Goal: Task Accomplishment & Management: Manage account settings

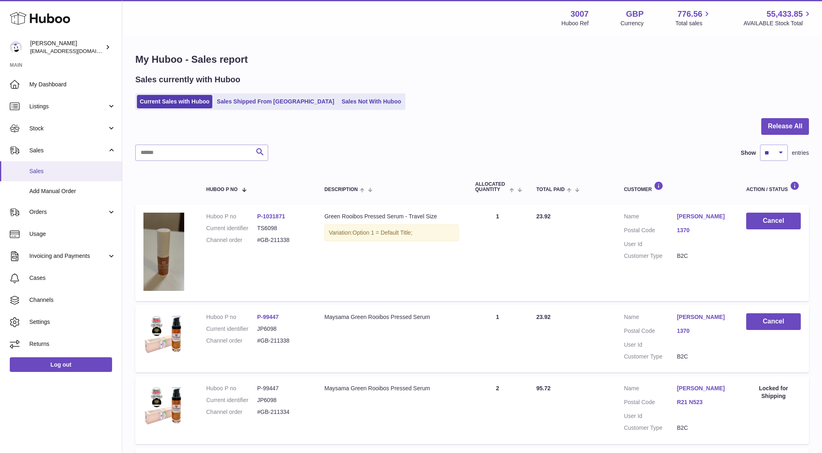
click at [55, 164] on link "Sales" at bounding box center [61, 171] width 122 height 20
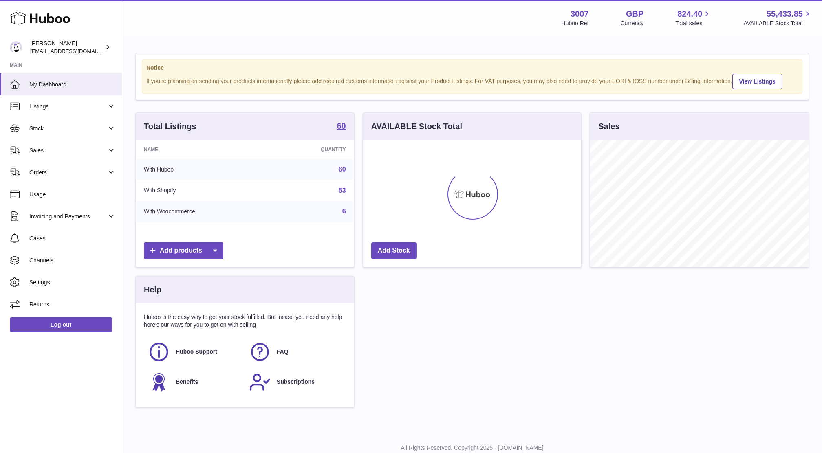
scroll to position [127, 218]
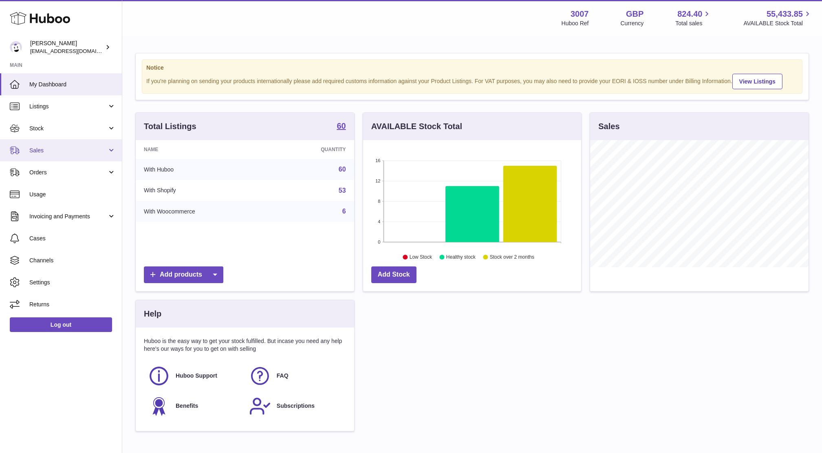
click at [80, 152] on span "Sales" at bounding box center [68, 151] width 78 height 8
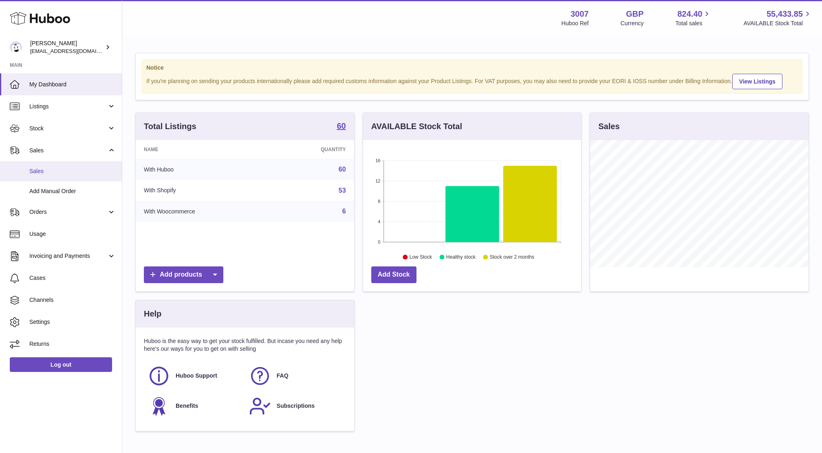
click at [79, 168] on span "Sales" at bounding box center [72, 172] width 86 height 8
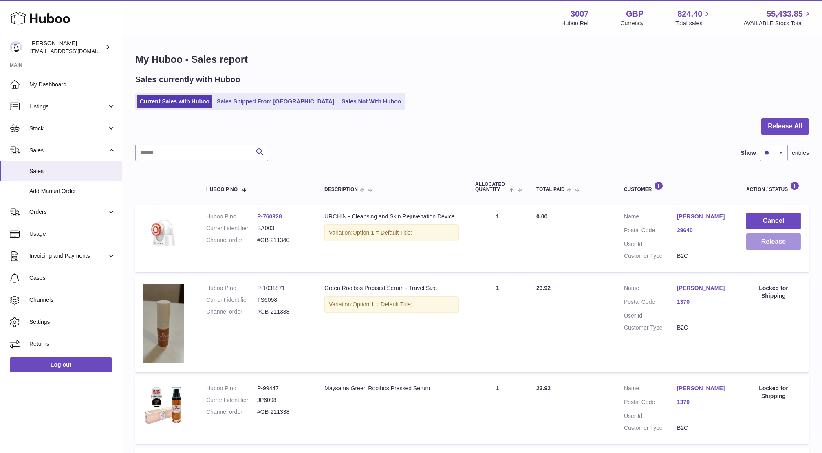
click at [770, 243] on button "Release" at bounding box center [773, 242] width 55 height 17
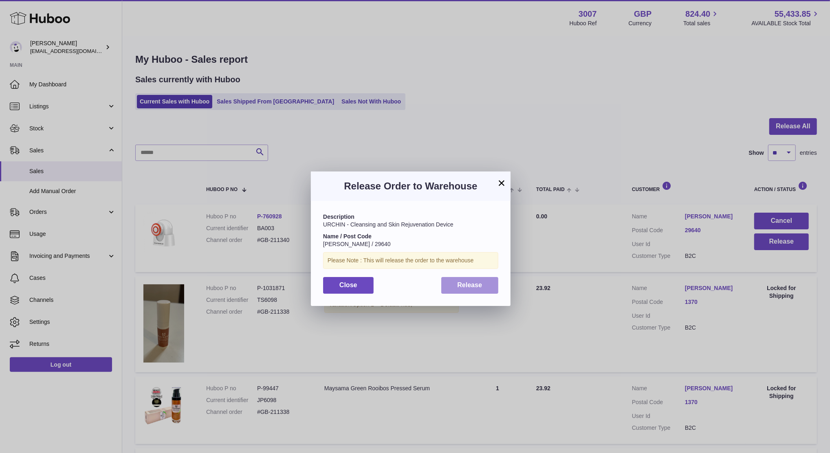
click at [490, 287] on button "Release" at bounding box center [469, 285] width 57 height 17
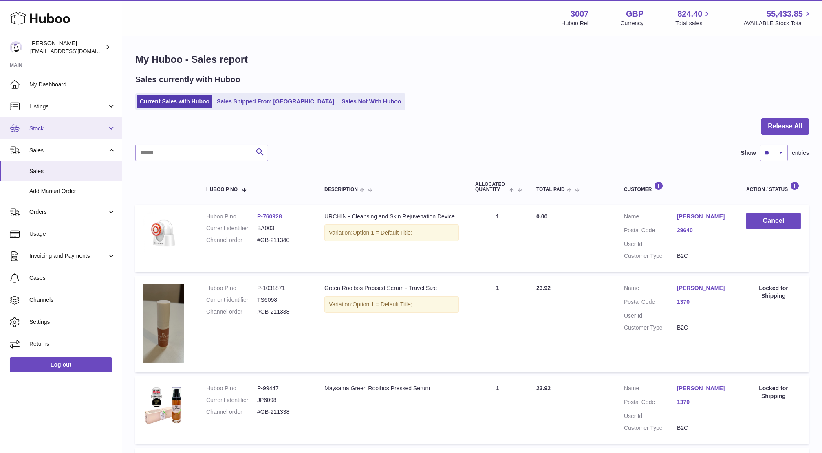
click at [28, 132] on link "Stock" at bounding box center [61, 128] width 122 height 22
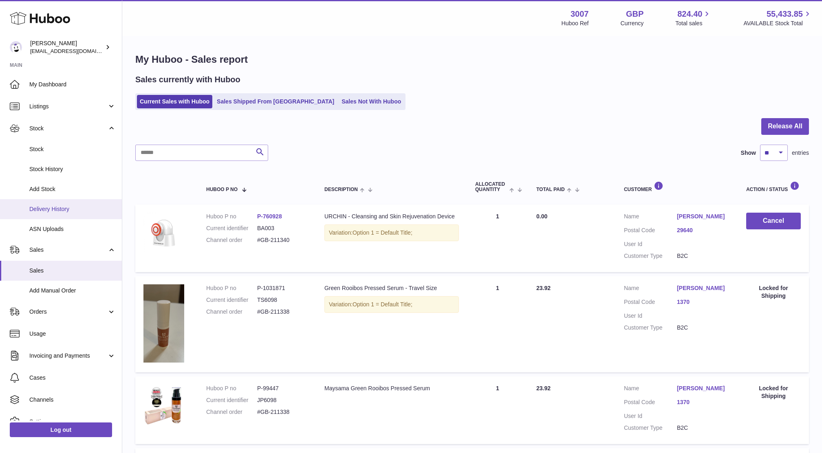
click at [50, 213] on link "Delivery History" at bounding box center [61, 209] width 122 height 20
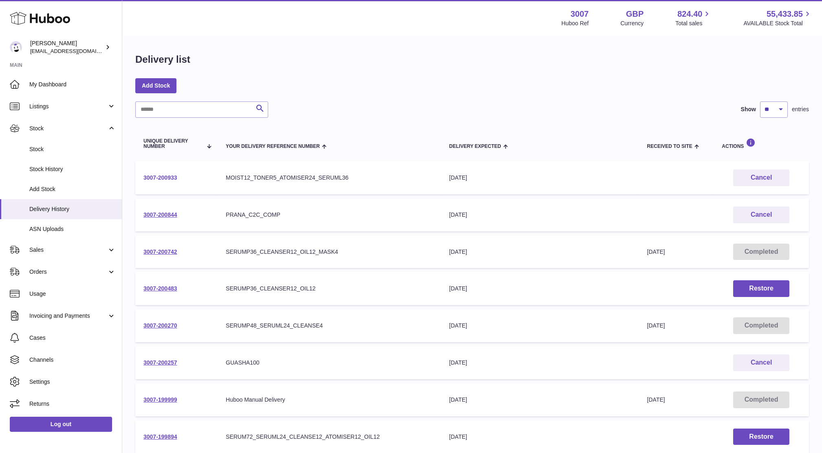
click at [177, 179] on link "3007-200933" at bounding box center [160, 177] width 34 height 7
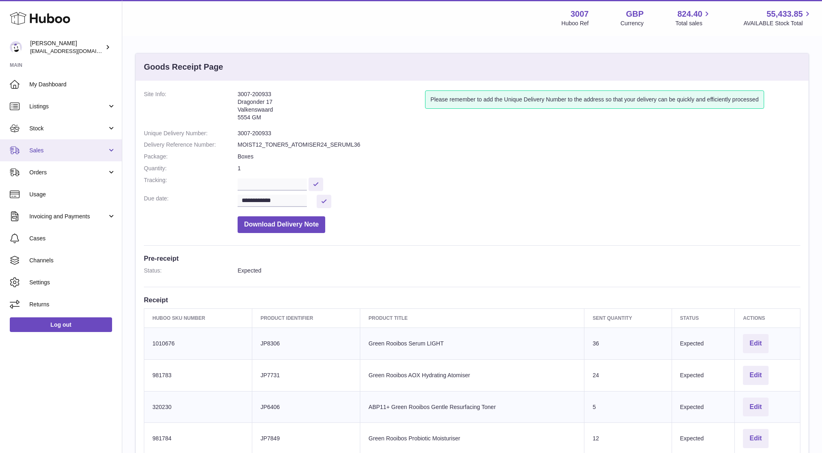
click at [51, 153] on span "Sales" at bounding box center [68, 151] width 78 height 8
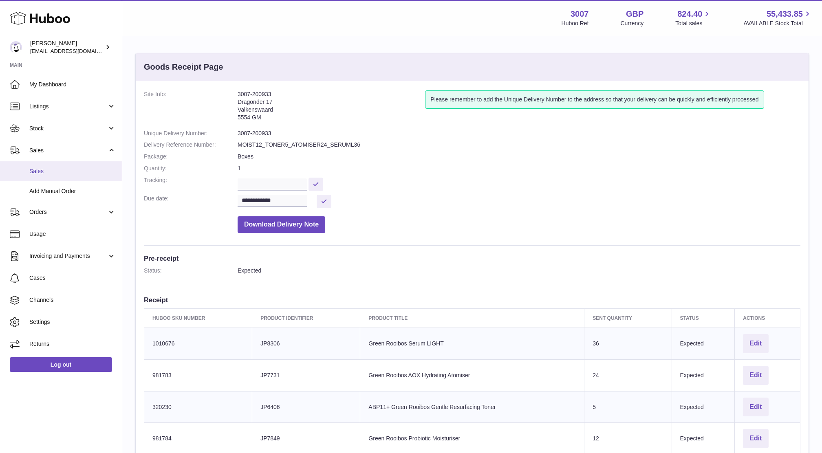
click at [57, 169] on span "Sales" at bounding box center [72, 172] width 86 height 8
